Goal: Information Seeking & Learning: Learn about a topic

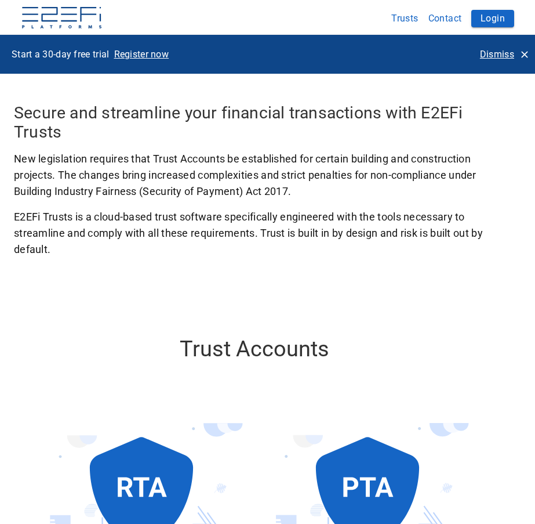
scroll to position [986, 0]
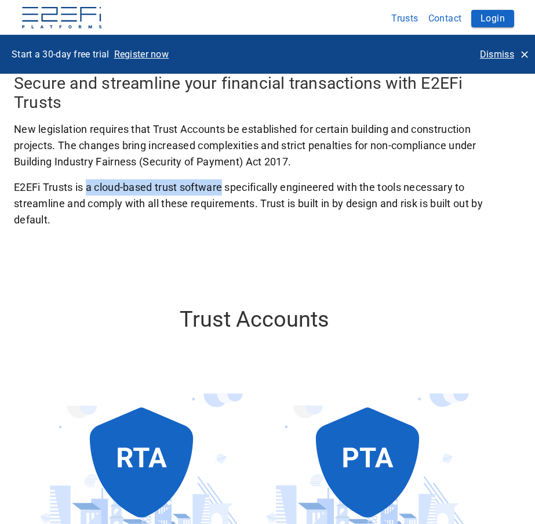
drag, startPoint x: 226, startPoint y: 190, endPoint x: 89, endPoint y: 190, distance: 137.5
click at [89, 190] on span "E2EFi Trusts is a cloud-based trust software specifically engineered with the t…" at bounding box center [255, 203] width 482 height 49
drag, startPoint x: 96, startPoint y: 189, endPoint x: 202, endPoint y: 190, distance: 106.7
click at [200, 191] on span "E2EFi Trusts is a cloud-based trust software specifically engineered with the t…" at bounding box center [255, 203] width 482 height 49
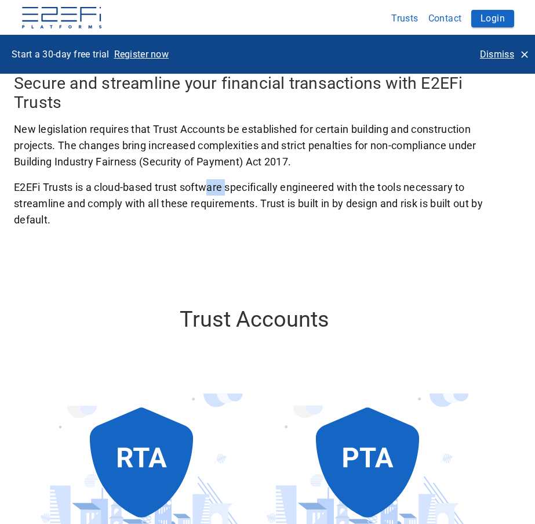
drag, startPoint x: 216, startPoint y: 187, endPoint x: 229, endPoint y: 184, distance: 13.7
click at [229, 184] on span "E2EFi Trusts is a cloud-based trust software specifically engineered with the t…" at bounding box center [255, 203] width 482 height 49
click at [213, 190] on span "E2EFi Trusts is a cloud-based trust software specifically engineered with the t…" at bounding box center [255, 203] width 482 height 49
drag, startPoint x: 102, startPoint y: 189, endPoint x: 228, endPoint y: 192, distance: 126.5
click at [228, 192] on span "E2EFi Trusts is a cloud-based trust software specifically engineered with the t…" at bounding box center [255, 203] width 482 height 49
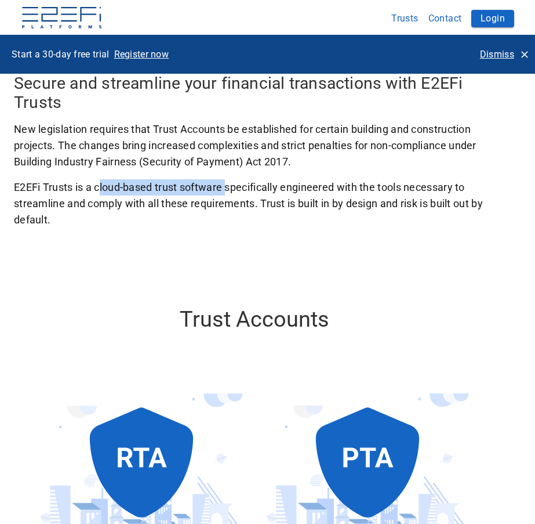
click at [228, 192] on span "E2EFi Trusts is a cloud-based trust software specifically engineered with the t…" at bounding box center [255, 203] width 482 height 49
